Goal: Information Seeking & Learning: Check status

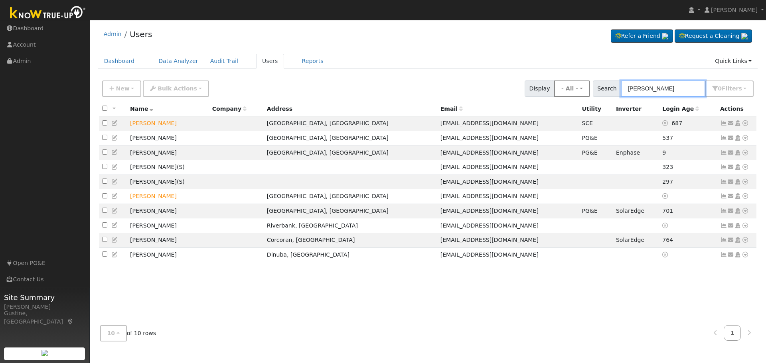
drag, startPoint x: 655, startPoint y: 93, endPoint x: 580, endPoint y: 82, distance: 75.4
click at [580, 82] on div "New Add User Quick Add Quick Connect Quick Convert Lead Bulk Actions Send Email…" at bounding box center [428, 87] width 655 height 19
paste input "AH2076K4283048"
click at [643, 92] on input "AH2076K4283048" at bounding box center [663, 89] width 85 height 16
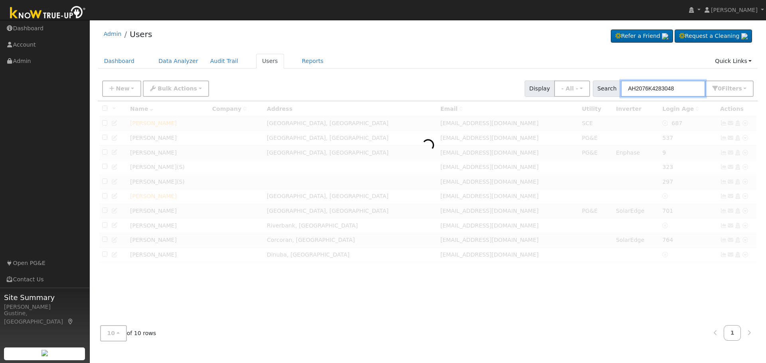
click at [643, 92] on input "AH2076K4283048" at bounding box center [663, 89] width 85 height 16
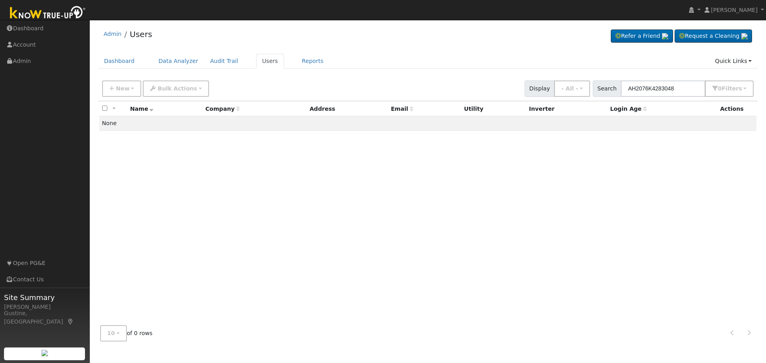
click at [666, 97] on div "New Add User Quick Add Quick Connect Quick Convert Lead Bulk Actions Send Email…" at bounding box center [428, 89] width 660 height 24
click at [667, 94] on input "AH2076K4283048" at bounding box center [663, 89] width 85 height 16
click at [660, 100] on div "New Add User Quick Add Quick Connect Quick Convert Lead Bulk Actions Send Email…" at bounding box center [428, 89] width 660 height 24
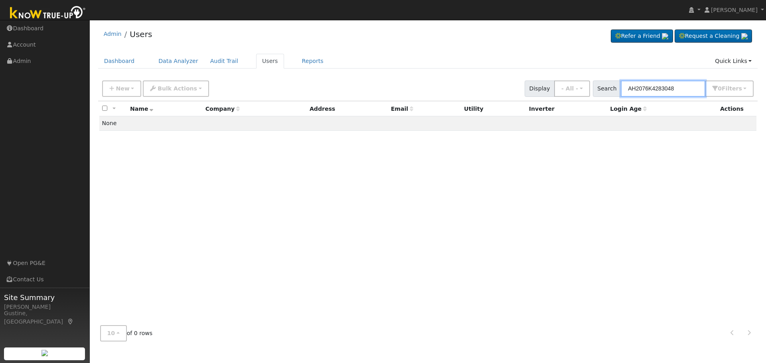
click at [660, 93] on input "AH2076K4283048" at bounding box center [663, 89] width 85 height 16
paste input "Munoz, Hermelinda"
drag, startPoint x: 652, startPoint y: 89, endPoint x: 486, endPoint y: 57, distance: 168.6
click at [505, 59] on div "Admin Users Refer a Friend Request a Cleaning" at bounding box center [428, 186] width 668 height 324
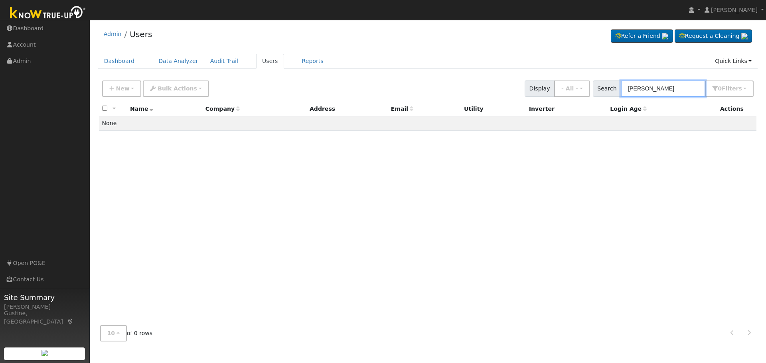
type input "[PERSON_NAME]"
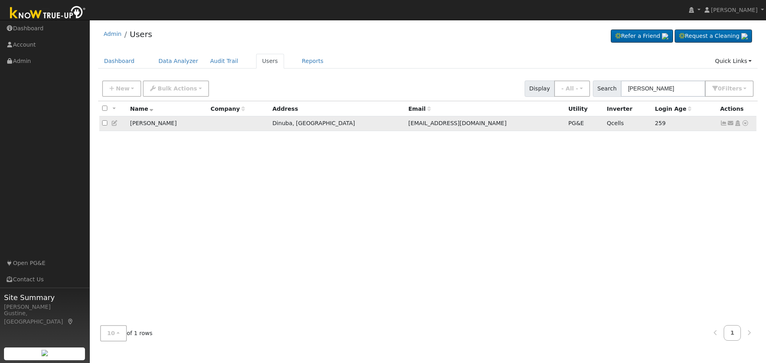
click at [723, 125] on icon at bounding box center [723, 123] width 7 height 6
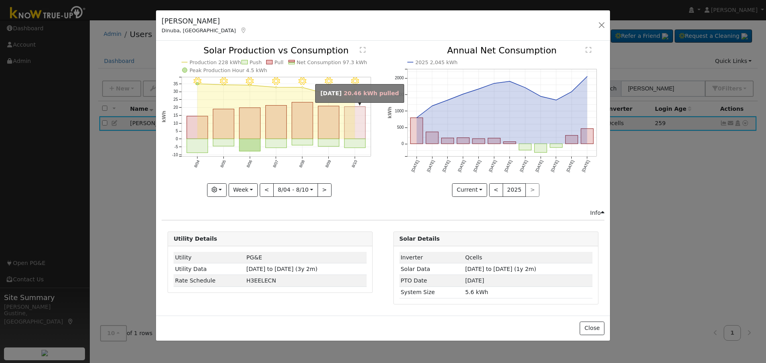
click at [356, 138] on rect "onclick=""" at bounding box center [355, 123] width 21 height 32
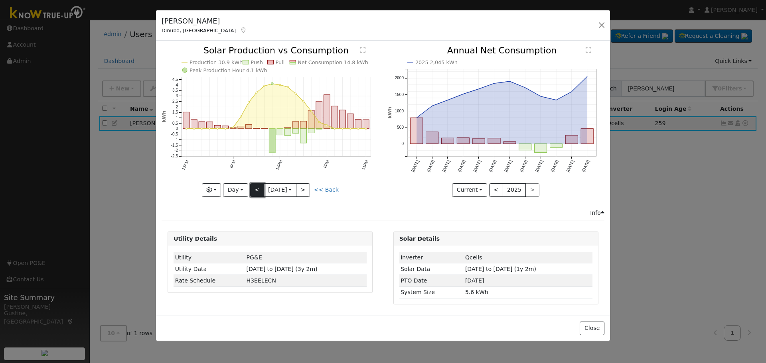
click at [254, 184] on button "<" at bounding box center [257, 191] width 14 height 14
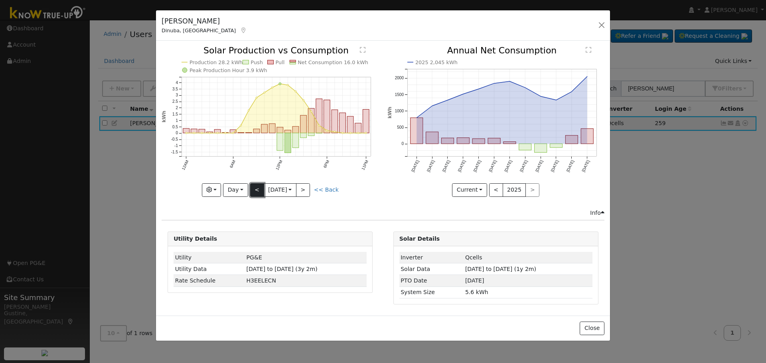
click at [255, 190] on button "<" at bounding box center [257, 191] width 14 height 14
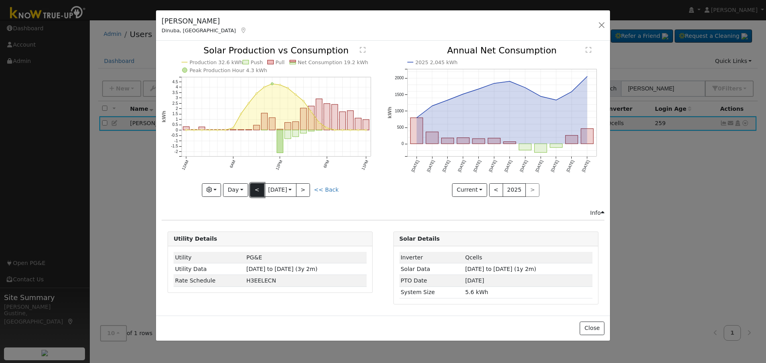
click at [256, 190] on button "<" at bounding box center [257, 191] width 14 height 14
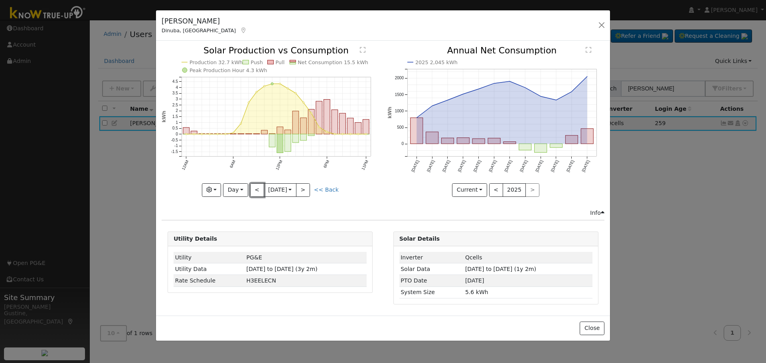
click at [256, 190] on button "<" at bounding box center [257, 191] width 14 height 14
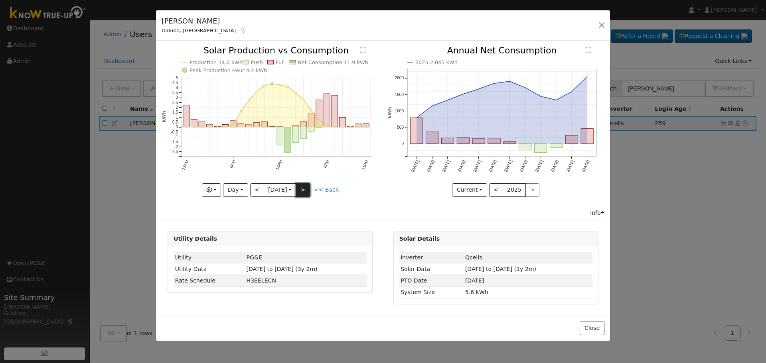
click at [310, 189] on button ">" at bounding box center [303, 191] width 14 height 14
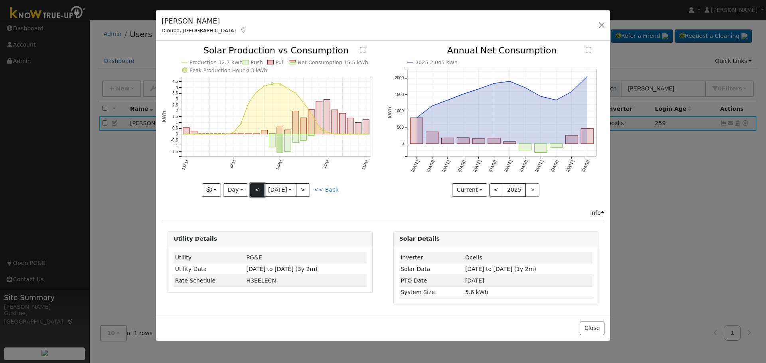
click at [257, 191] on button "<" at bounding box center [257, 191] width 14 height 14
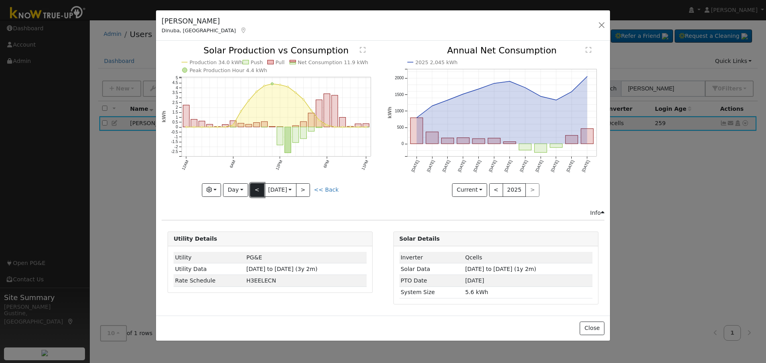
click at [257, 191] on button "<" at bounding box center [257, 191] width 14 height 14
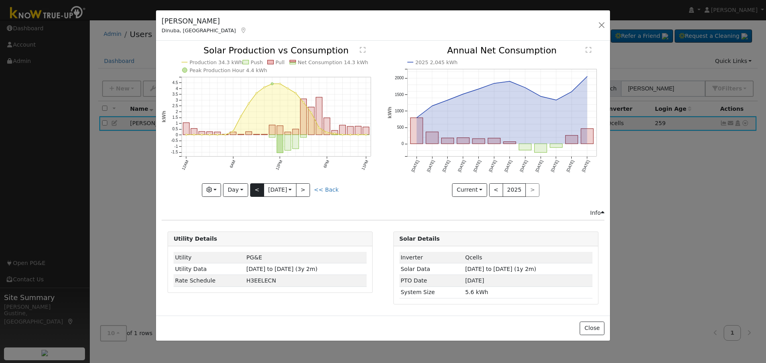
click at [257, 191] on div "Production 34.3 kWh Push Pull Net Consumption 14.3 kWh Peak Production Hour 4.4…" at bounding box center [270, 121] width 217 height 150
click at [257, 191] on button "<" at bounding box center [257, 191] width 14 height 14
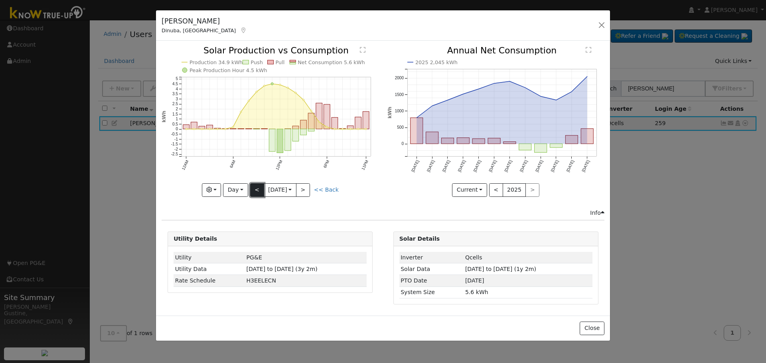
click at [257, 190] on button "<" at bounding box center [257, 191] width 14 height 14
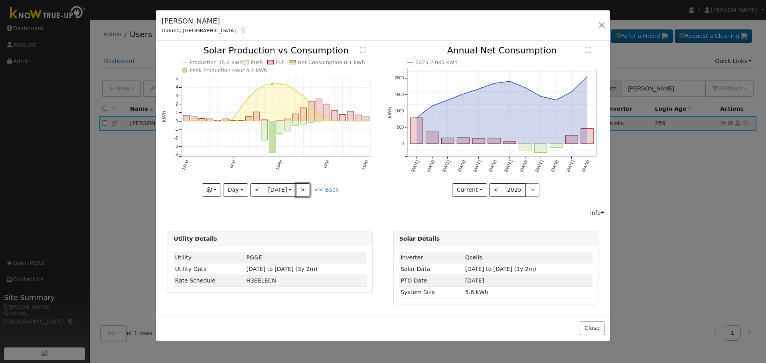
click at [306, 192] on button ">" at bounding box center [303, 191] width 14 height 14
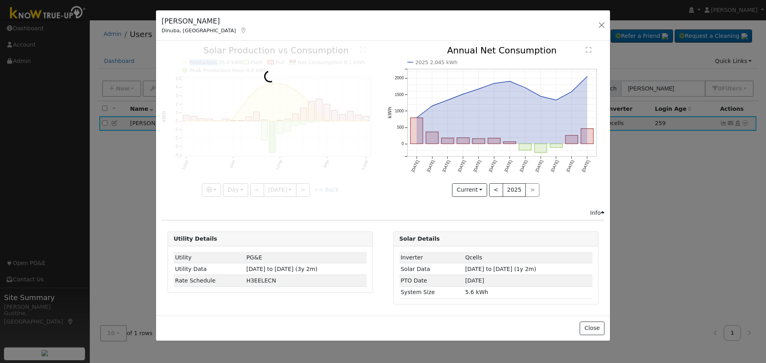
click at [306, 192] on div at bounding box center [270, 121] width 217 height 150
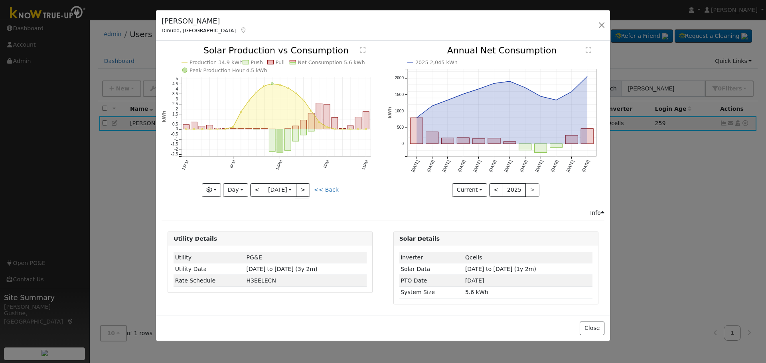
click at [306, 192] on div at bounding box center [270, 121] width 217 height 150
click at [306, 192] on div "Production 34.9 kWh Push Pull Net Consumption 5.6 kWh Peak Production Hour 4.5 …" at bounding box center [270, 121] width 217 height 150
click at [306, 192] on button ">" at bounding box center [303, 191] width 14 height 14
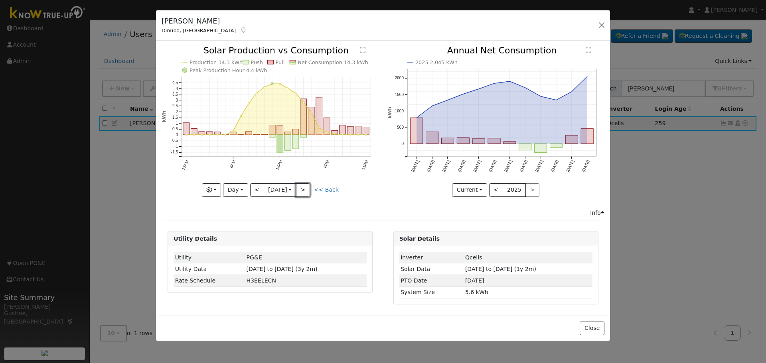
click at [306, 192] on button ">" at bounding box center [303, 191] width 14 height 14
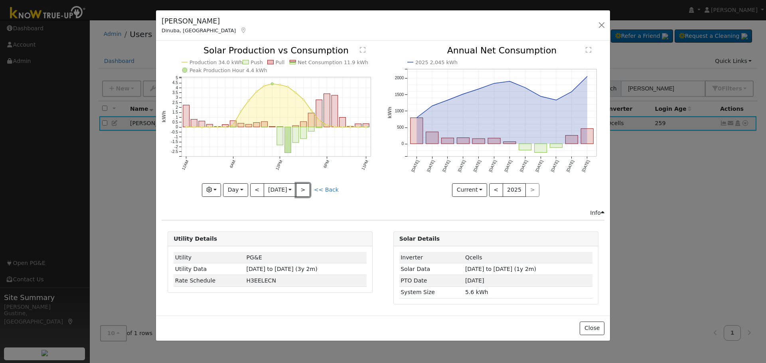
click at [306, 192] on button ">" at bounding box center [303, 191] width 14 height 14
type input "2025-08-07"
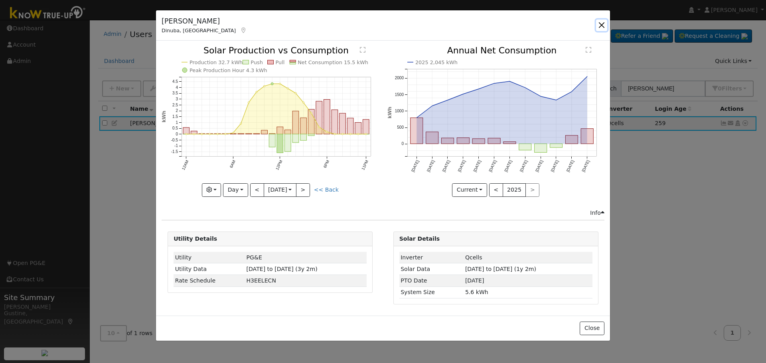
drag, startPoint x: 598, startPoint y: 26, endPoint x: 474, endPoint y: 39, distance: 125.6
click at [598, 25] on button "button" at bounding box center [601, 25] width 11 height 11
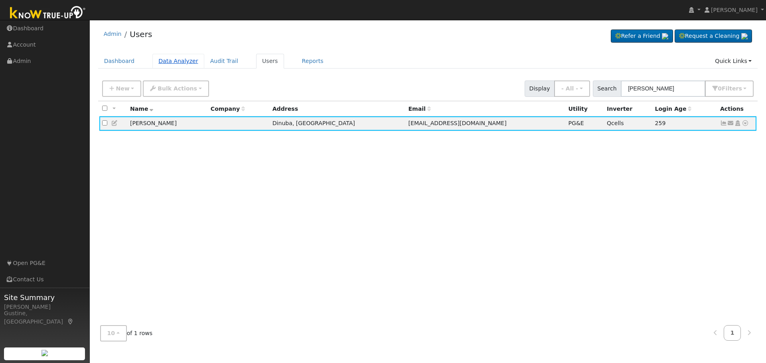
click at [169, 57] on link "Data Analyzer" at bounding box center [178, 61] width 52 height 15
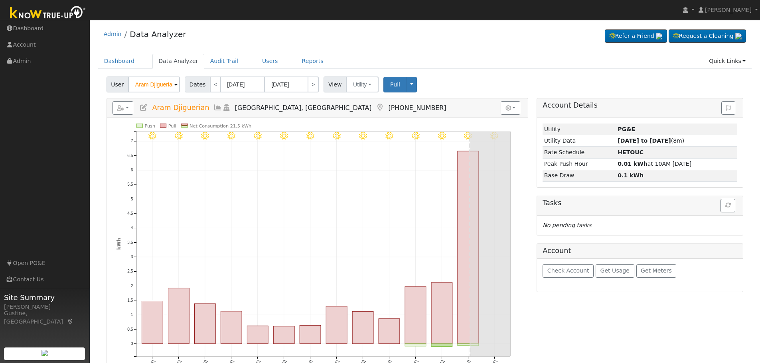
click at [136, 85] on input "Aram Djiguerian" at bounding box center [154, 85] width 52 height 16
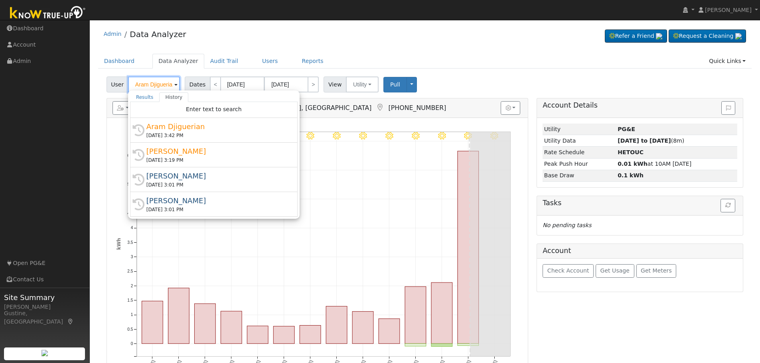
click at [136, 84] on input "Aram Djiguerian" at bounding box center [154, 85] width 52 height 16
click at [146, 88] on input "Aram Djiguerian" at bounding box center [154, 85] width 52 height 16
paste input "[PERSON_NAME]"
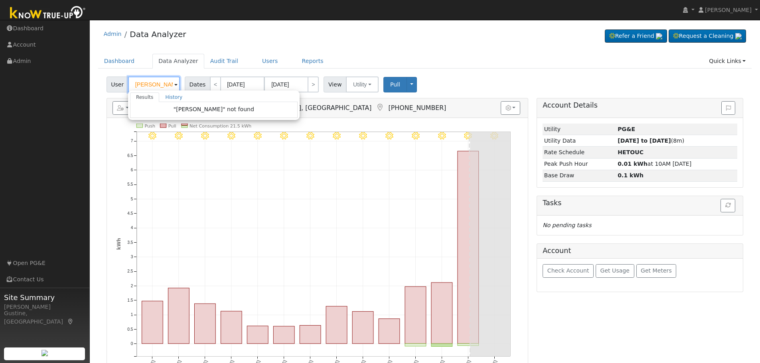
click at [166, 84] on input "[PERSON_NAME]" at bounding box center [154, 85] width 52 height 16
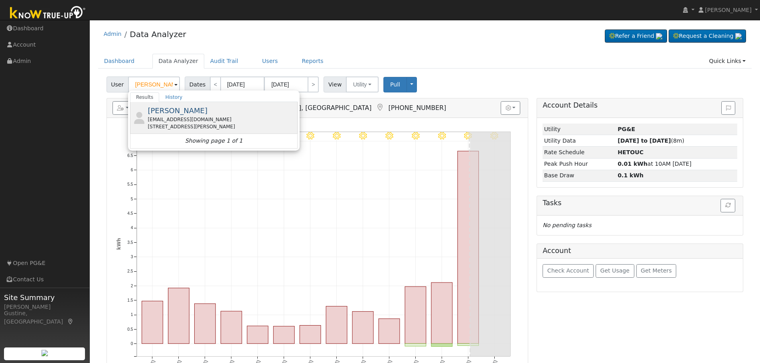
click at [182, 125] on div "[STREET_ADDRESS][PERSON_NAME]" at bounding box center [222, 126] width 148 height 7
type input "[PERSON_NAME]"
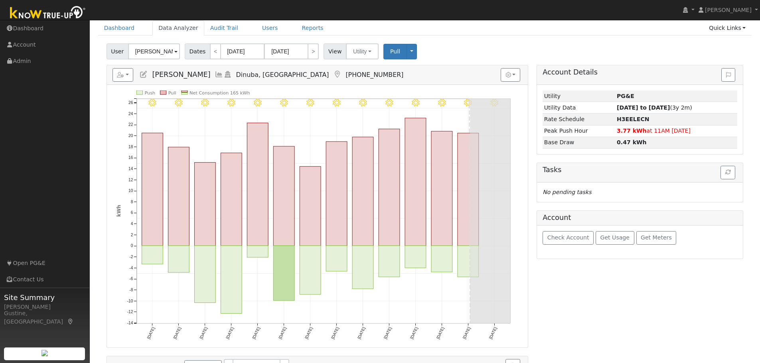
scroll to position [101, 0]
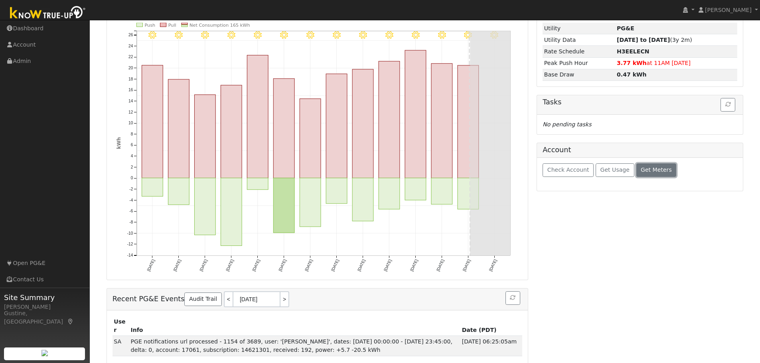
click at [654, 167] on span "Get Meters" at bounding box center [656, 170] width 31 height 6
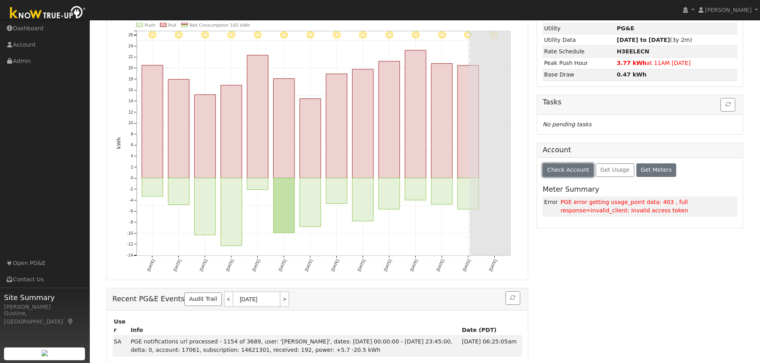
click at [559, 175] on button "Check Account" at bounding box center [568, 171] width 51 height 14
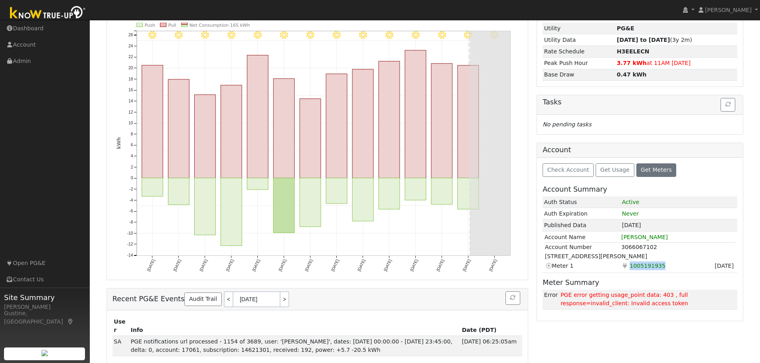
drag, startPoint x: 667, startPoint y: 268, endPoint x: 624, endPoint y: 270, distance: 43.5
click at [624, 270] on td "Electricity 1005191935" at bounding box center [659, 266] width 77 height 10
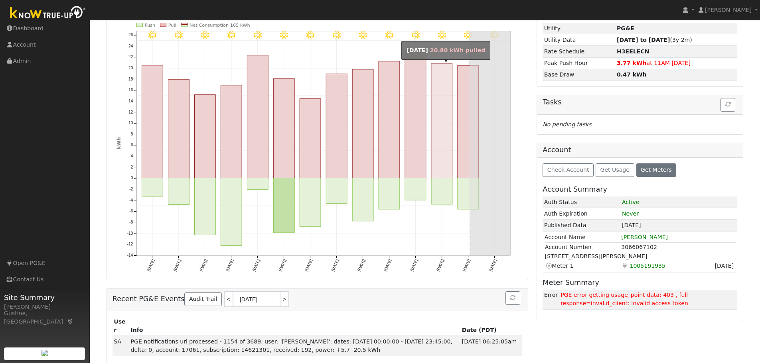
click at [446, 128] on rect "onclick=""" at bounding box center [441, 121] width 21 height 114
type input "[DATE]"
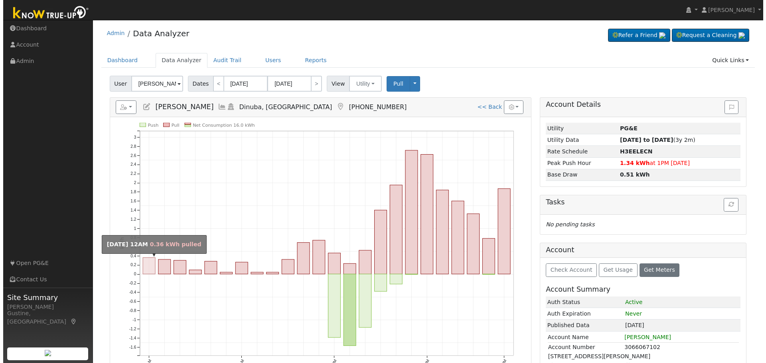
scroll to position [0, 0]
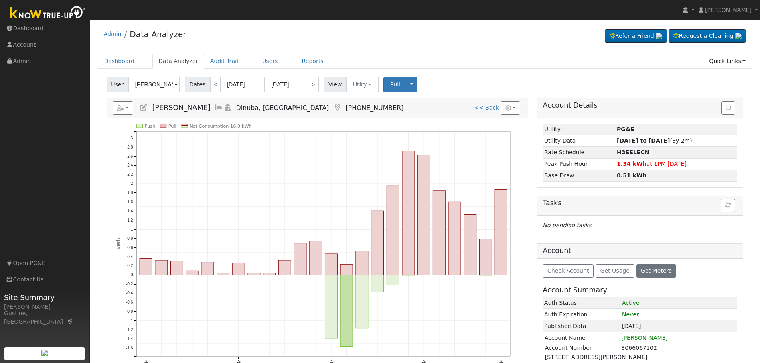
click at [223, 110] on icon at bounding box center [219, 107] width 9 height 7
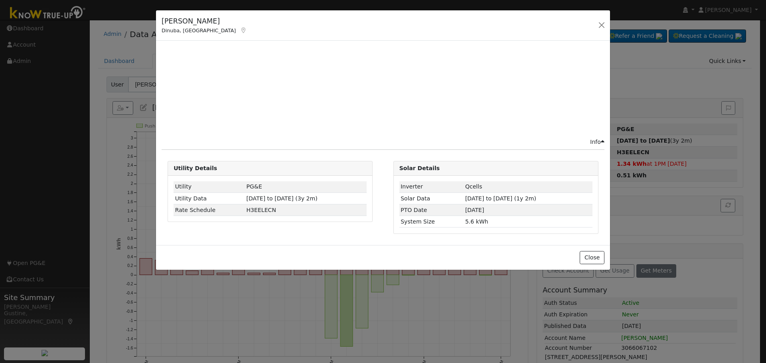
select select "7"
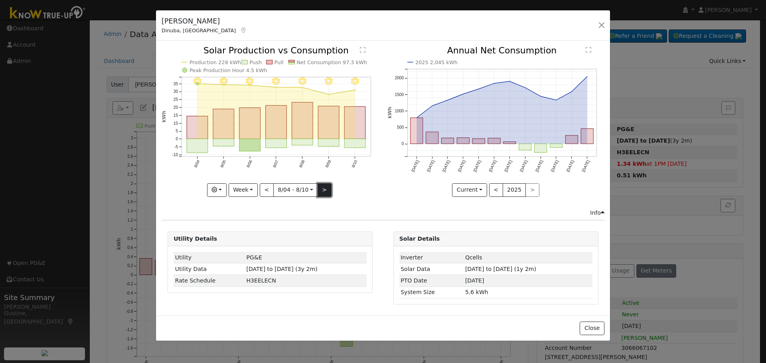
click at [323, 187] on button ">" at bounding box center [325, 191] width 14 height 14
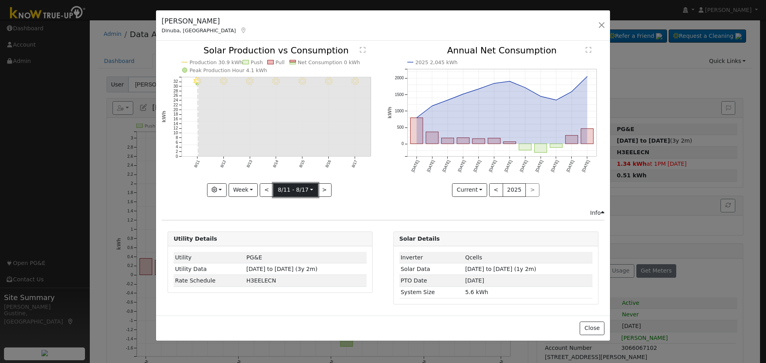
click at [273, 187] on button "8/11 - 8/17 [DATE]" at bounding box center [295, 191] width 45 height 14
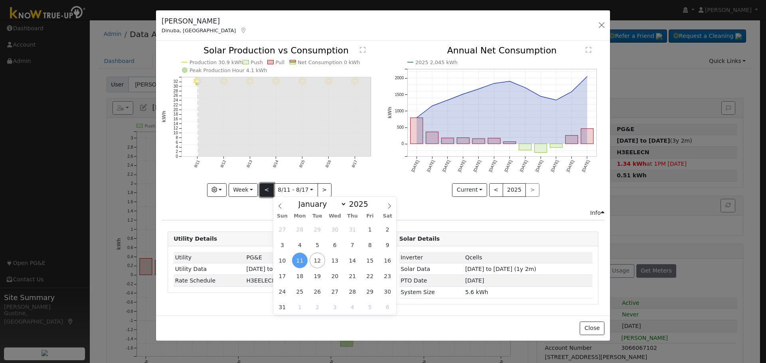
click at [270, 188] on button "<" at bounding box center [267, 191] width 14 height 14
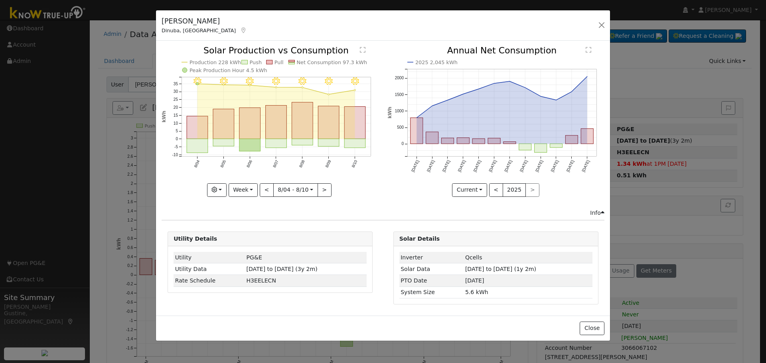
click at [354, 128] on rect "onclick=""" at bounding box center [355, 123] width 21 height 32
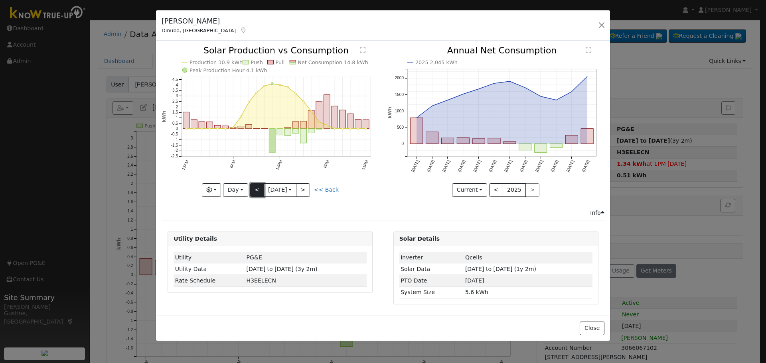
click at [254, 193] on button "<" at bounding box center [257, 191] width 14 height 14
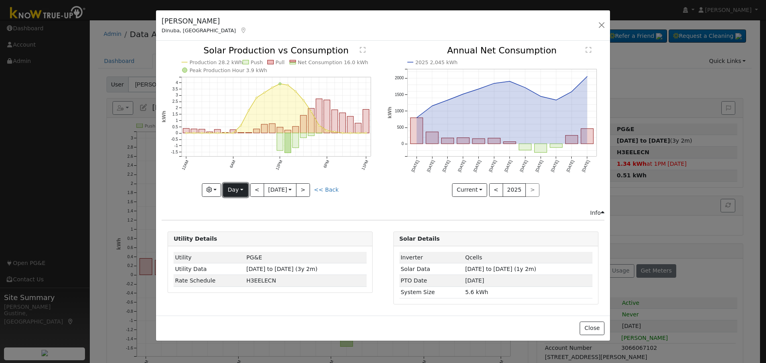
click at [235, 196] on button "Day" at bounding box center [235, 191] width 25 height 14
click at [239, 226] on link "Month" at bounding box center [250, 228] width 55 height 11
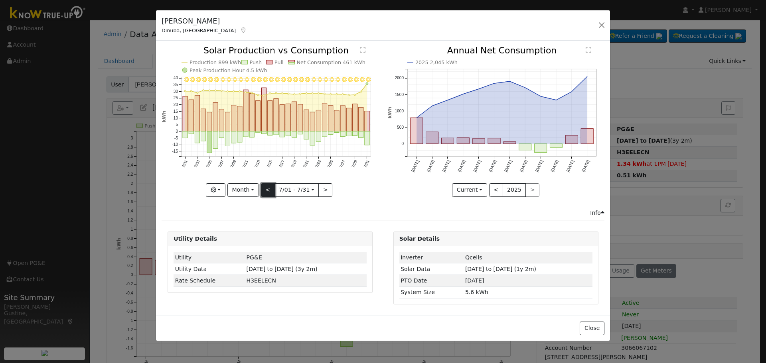
click at [268, 189] on button "<" at bounding box center [268, 191] width 14 height 14
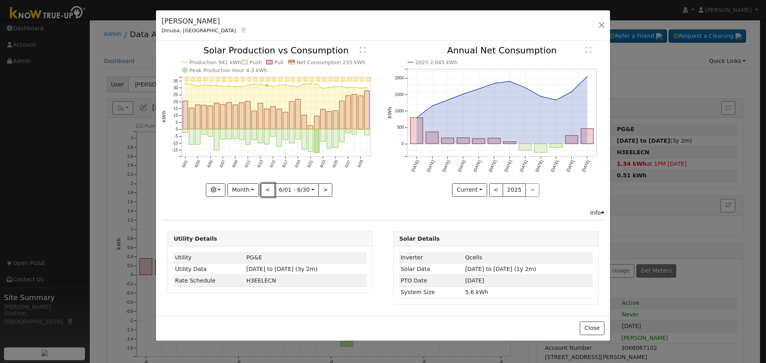
click at [268, 189] on button "<" at bounding box center [268, 191] width 14 height 14
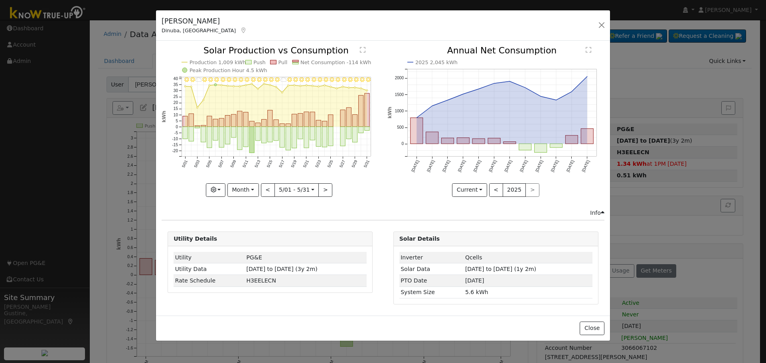
click at [346, 136] on icon "5/31 - Clear 5/30 - Clear 5/29 - Clear 5/28 - Clear 5/27 - Clear 5/26 - MostlyC…" at bounding box center [270, 121] width 217 height 150
click at [344, 138] on rect "onclick=""" at bounding box center [342, 136] width 5 height 19
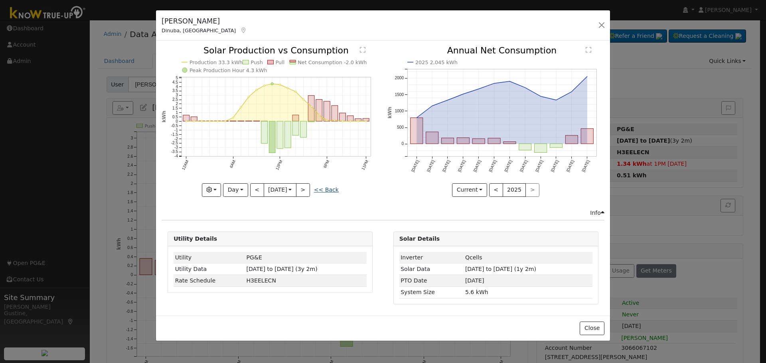
click at [316, 191] on link "<< Back" at bounding box center [326, 190] width 25 height 6
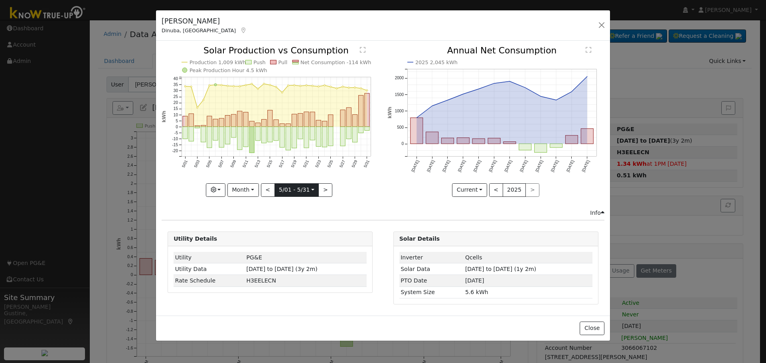
click at [316, 190] on input "[DATE]" at bounding box center [297, 190] width 44 height 13
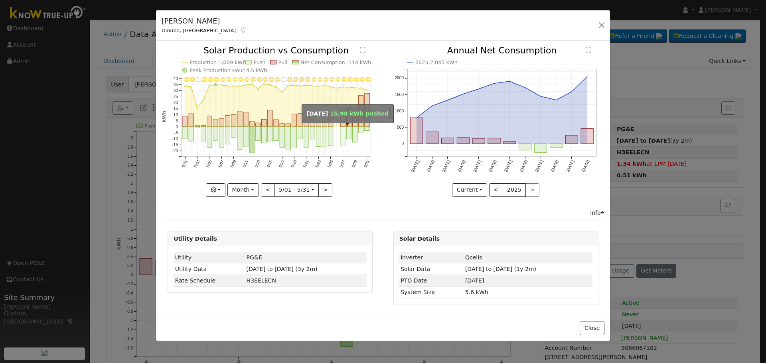
click at [344, 138] on rect "onclick=""" at bounding box center [342, 136] width 5 height 19
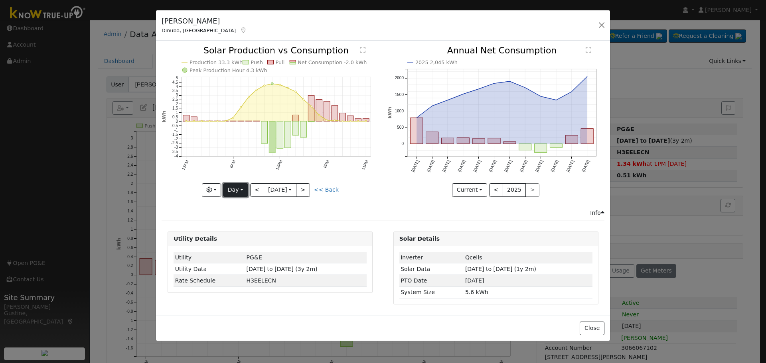
click at [245, 188] on button "Day" at bounding box center [235, 191] width 25 height 14
click at [245, 229] on link "Month" at bounding box center [250, 228] width 55 height 11
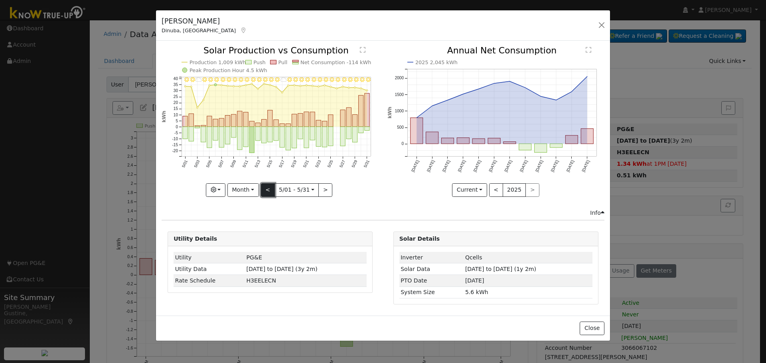
click at [264, 190] on button "<" at bounding box center [268, 191] width 14 height 14
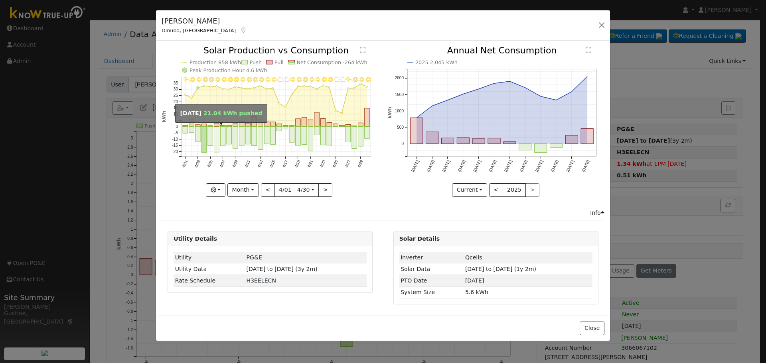
click at [218, 136] on rect "onclick=""" at bounding box center [216, 140] width 5 height 26
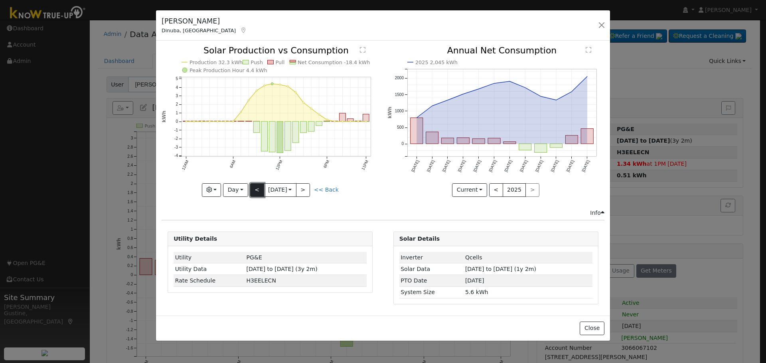
click at [257, 186] on button "<" at bounding box center [257, 191] width 14 height 14
click at [301, 189] on button ">" at bounding box center [303, 191] width 14 height 14
click at [305, 188] on button ">" at bounding box center [303, 191] width 14 height 14
click at [0, 0] on div at bounding box center [0, 0] width 0 height 0
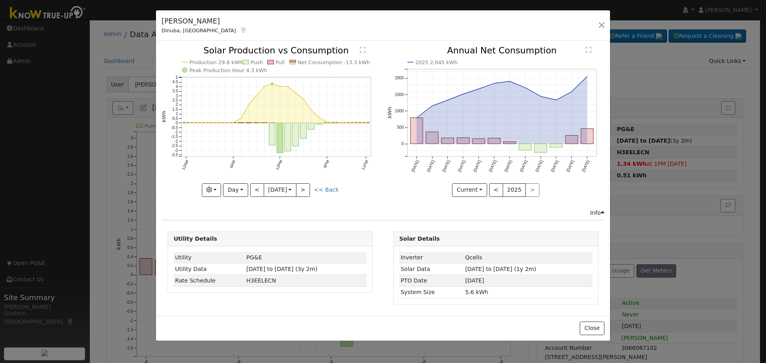
click at [305, 188] on div "Production 29.8 kWh Push Pull Net Consumption -13.3 kWh Peak Production Hour 4.…" at bounding box center [270, 121] width 217 height 150
click at [305, 188] on button ">" at bounding box center [303, 191] width 14 height 14
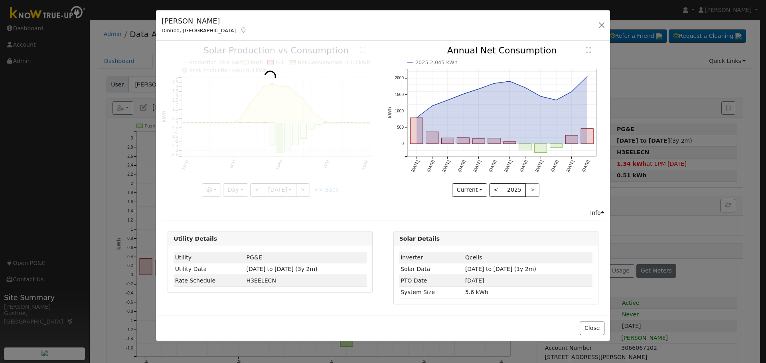
click at [305, 188] on div at bounding box center [270, 121] width 217 height 150
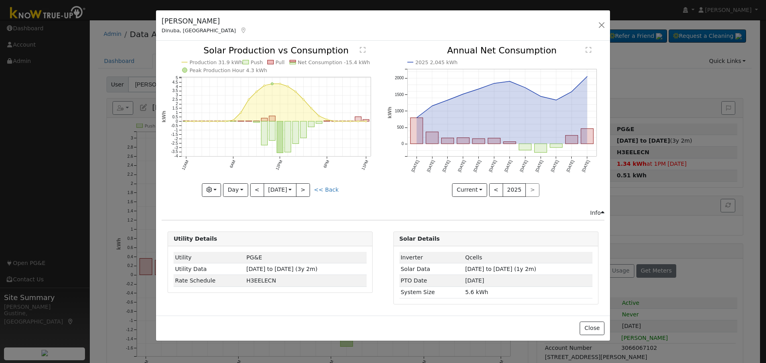
click at [305, 188] on div at bounding box center [270, 121] width 217 height 150
click at [304, 186] on button ">" at bounding box center [303, 191] width 14 height 14
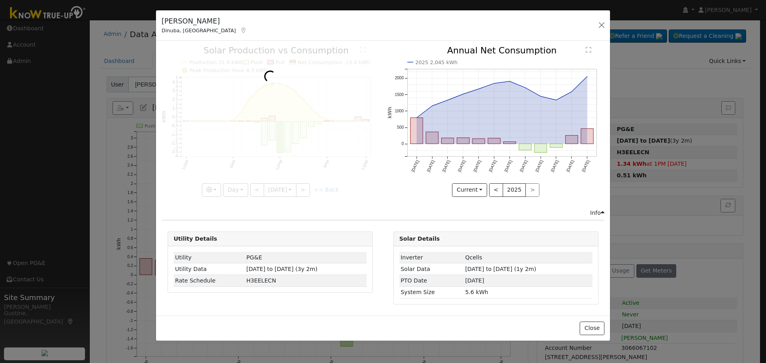
click at [304, 186] on div at bounding box center [270, 121] width 217 height 150
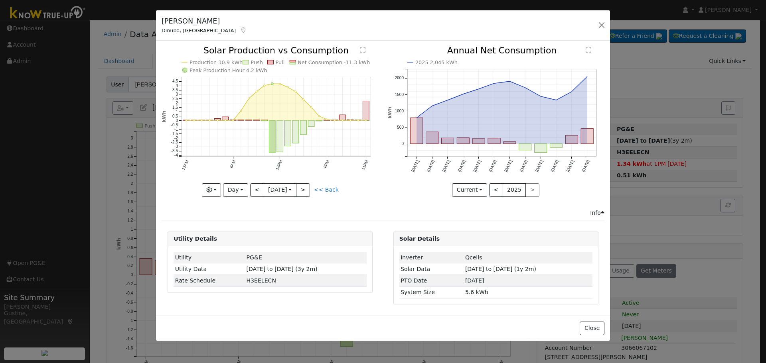
click at [302, 183] on div at bounding box center [270, 121] width 217 height 150
click at [302, 180] on icon "Production 30.9 kWh Push Pull Net Consumption -11.3 kWh Peak Production Hour 4.…" at bounding box center [270, 121] width 217 height 150
click at [408, 16] on div "[PERSON_NAME], [GEOGRAPHIC_DATA] Default Account Default Account [STREET_ADDRES…" at bounding box center [383, 25] width 454 height 31
click at [310, 195] on button ">" at bounding box center [303, 191] width 14 height 14
click at [311, 193] on icon "Production 30.4 kWh Push Pull Net Consumption -11.4 kWh Peak Production Hour 4.…" at bounding box center [270, 121] width 217 height 150
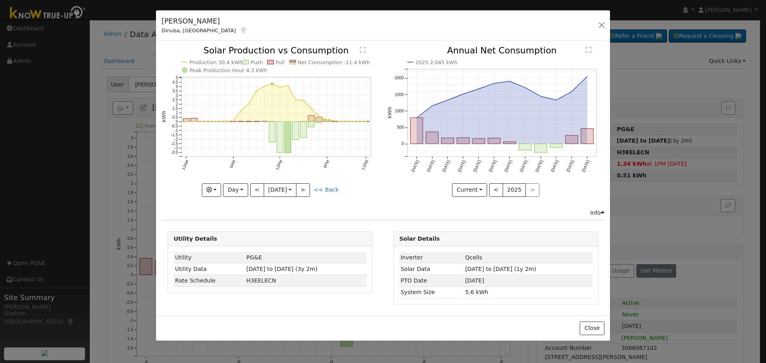
click at [311, 191] on icon "Production 30.4 kWh Push Pull Net Consumption -11.4 kWh Peak Production Hour 4.…" at bounding box center [270, 121] width 217 height 150
click at [310, 184] on button ">" at bounding box center [303, 191] width 14 height 14
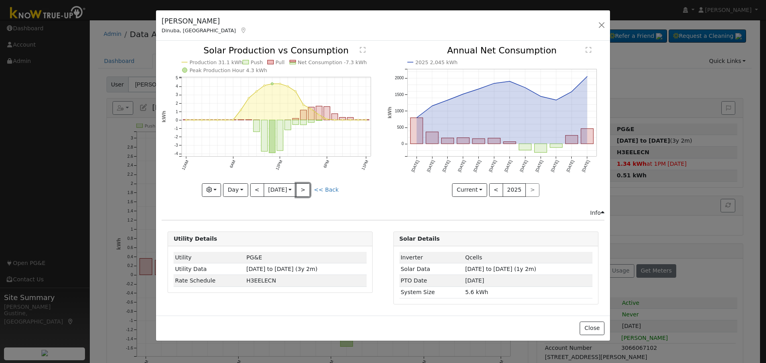
click at [306, 190] on button ">" at bounding box center [303, 191] width 14 height 14
click at [259, 190] on button "<" at bounding box center [257, 191] width 14 height 14
type input "[DATE]"
